Goal: Find specific page/section: Find specific page/section

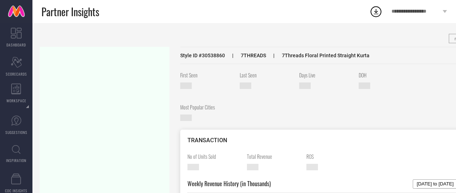
scroll to position [22, 0]
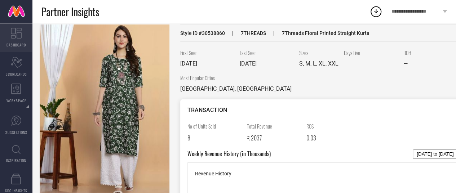
click at [11, 35] on icon at bounding box center [16, 33] width 11 height 11
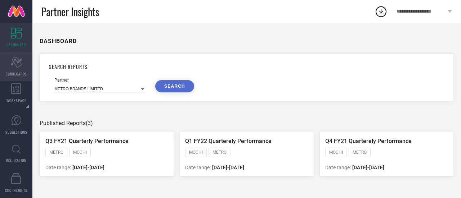
click at [17, 68] on div "Scorecard SCORECARDS" at bounding box center [16, 66] width 32 height 29
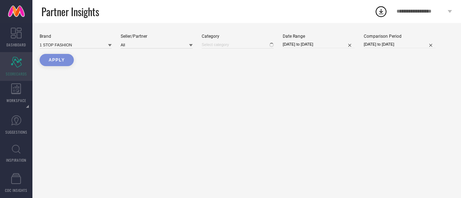
type input "All"
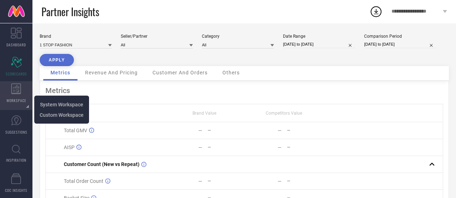
click at [16, 98] on span "WORKSPACE" at bounding box center [16, 100] width 20 height 5
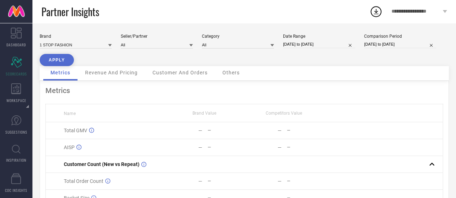
scroll to position [1, 0]
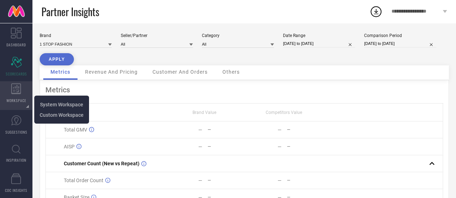
click at [19, 90] on icon at bounding box center [16, 89] width 10 height 11
click at [50, 104] on span "System Workspace" at bounding box center [61, 105] width 43 height 6
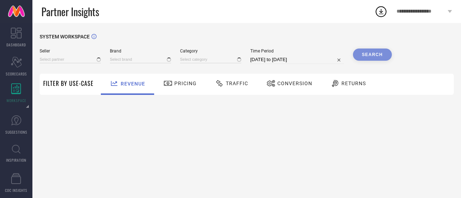
type input "All"
type input "1 STOP FASHION"
type input "All"
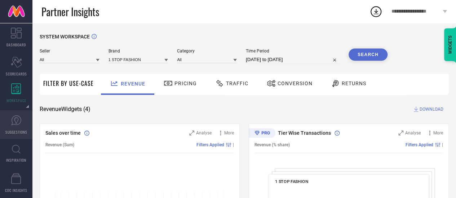
click at [12, 126] on icon at bounding box center [16, 120] width 11 height 11
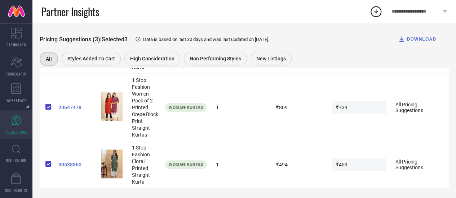
scroll to position [187, 0]
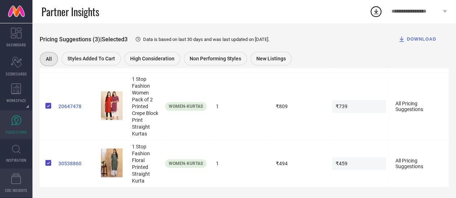
click at [18, 180] on icon at bounding box center [16, 179] width 10 height 11
